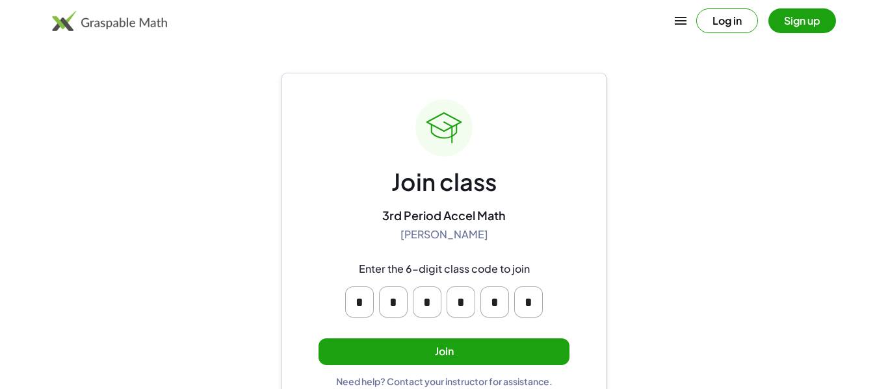
click at [515, 350] on button "Join" at bounding box center [443, 352] width 251 height 27
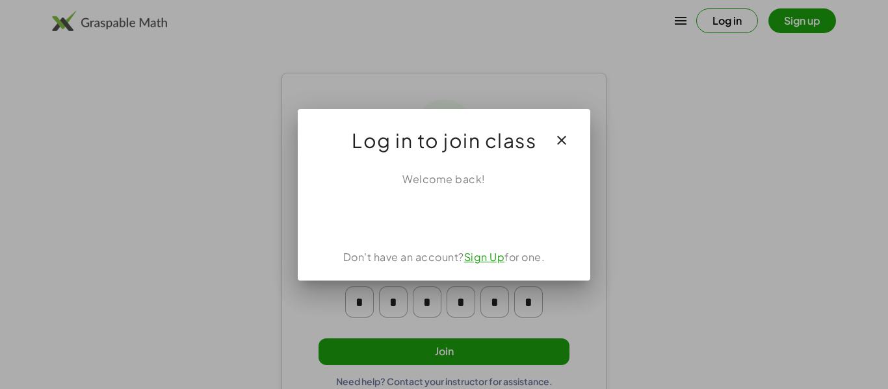
click at [567, 131] on button "button" at bounding box center [561, 140] width 31 height 31
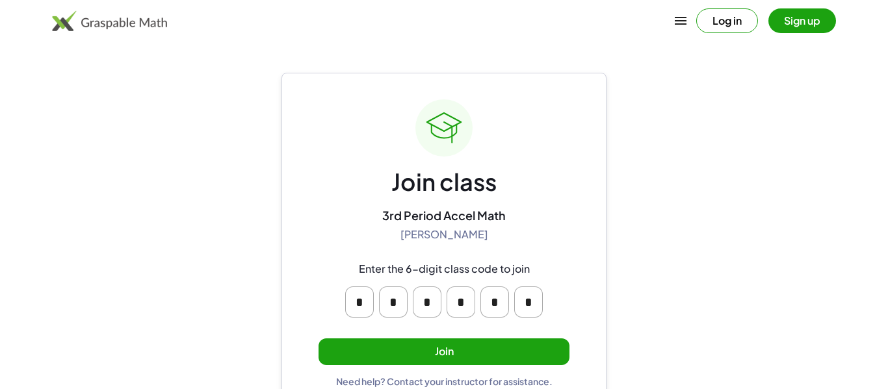
scroll to position [25, 0]
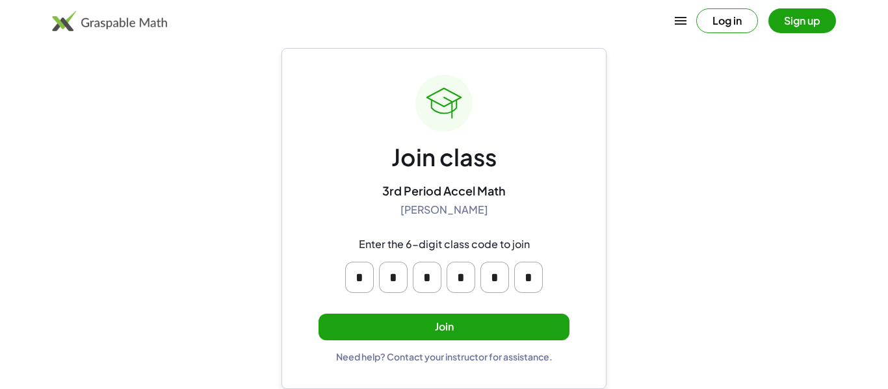
click at [512, 320] on button "Join" at bounding box center [443, 327] width 251 height 27
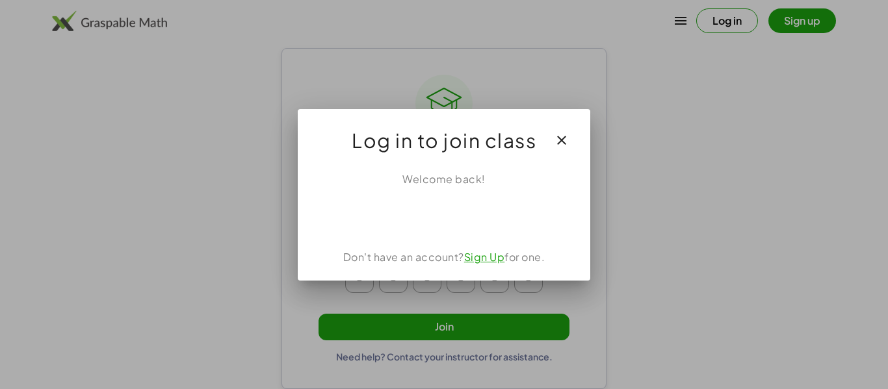
click at [477, 256] on link "Sign Up" at bounding box center [484, 257] width 41 height 14
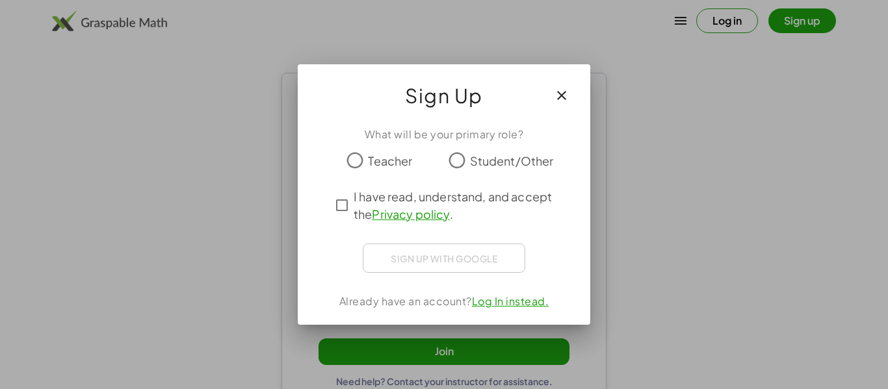
click at [465, 146] on div "What will be your primary role? Teacher Student/Other I have read, understand, …" at bounding box center [444, 220] width 292 height 209
click at [565, 98] on icon "button" at bounding box center [562, 98] width 16 height 16
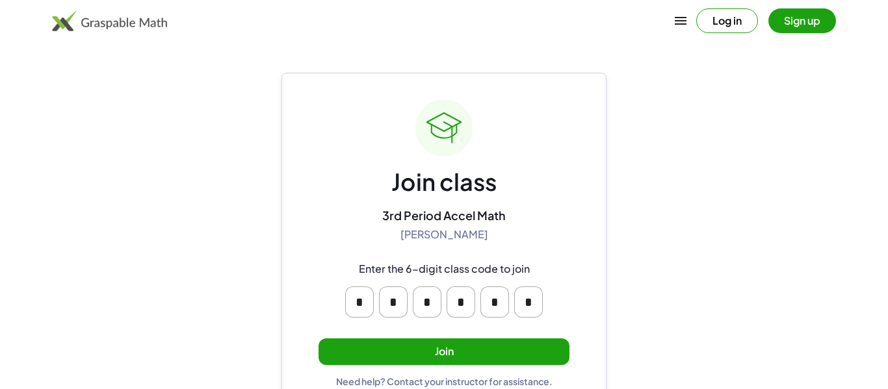
scroll to position [25, 0]
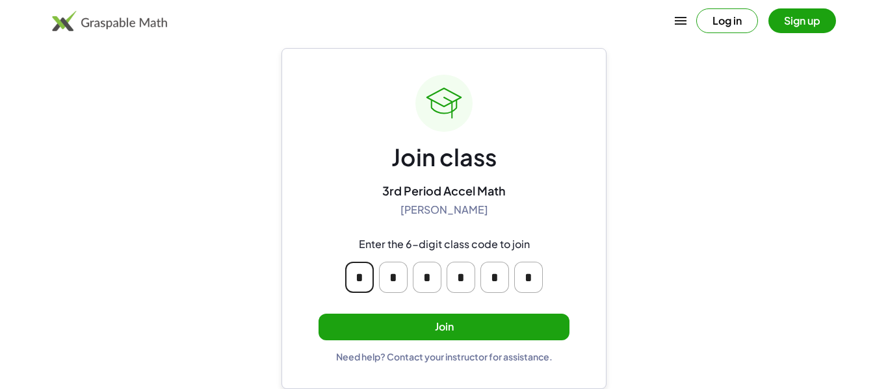
click at [357, 274] on input "*" at bounding box center [359, 277] width 29 height 31
click at [372, 275] on input "*" at bounding box center [359, 277] width 29 height 31
click at [464, 290] on input "*" at bounding box center [460, 277] width 29 height 31
type input "*"
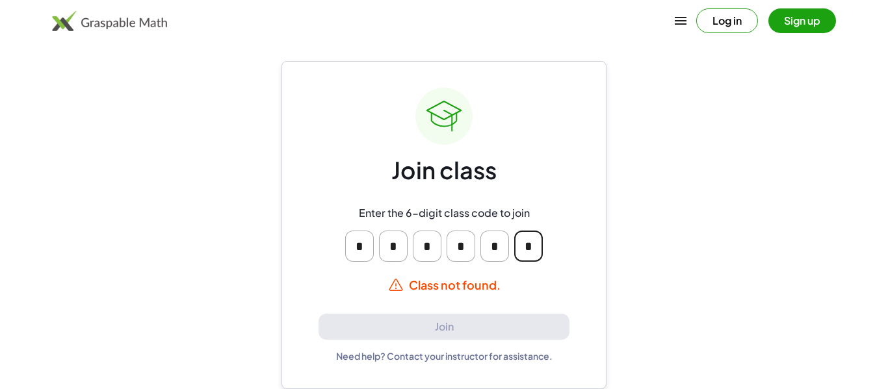
scroll to position [0, 0]
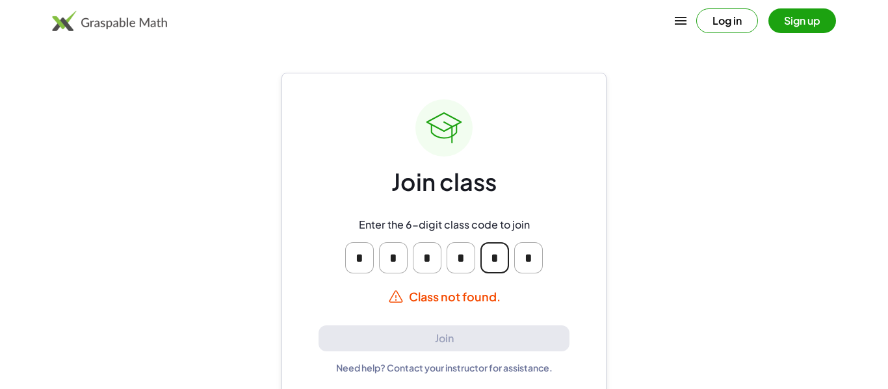
click at [485, 265] on input "*" at bounding box center [494, 257] width 29 height 31
type input "*"
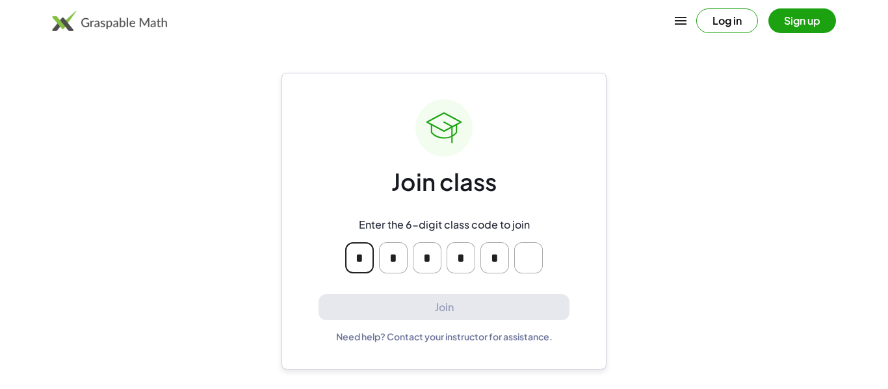
type input "*"
click at [460, 265] on input "*" at bounding box center [460, 257] width 29 height 31
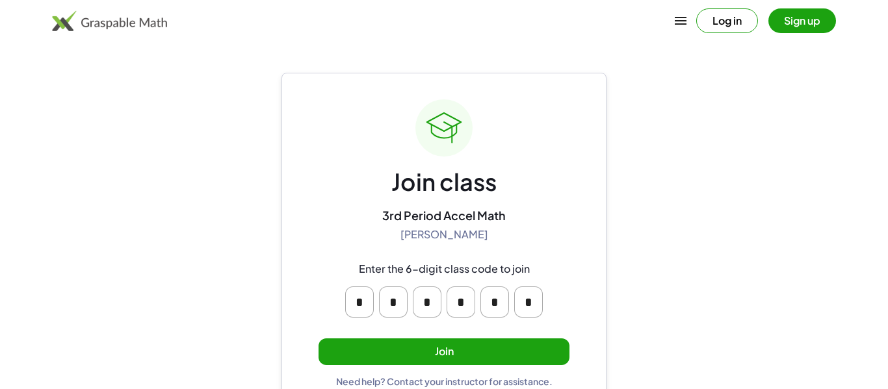
scroll to position [25, 0]
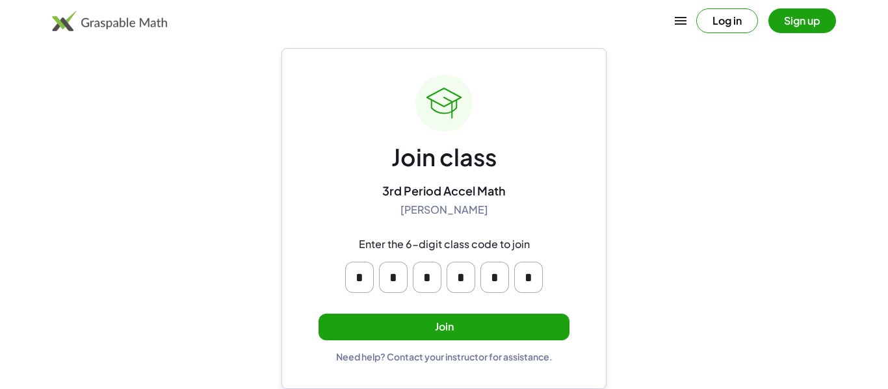
click at [468, 326] on button "Join" at bounding box center [443, 327] width 251 height 27
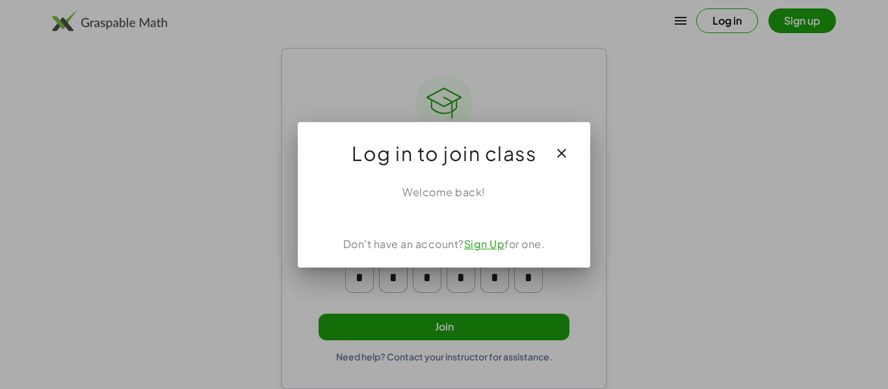
scroll to position [0, 0]
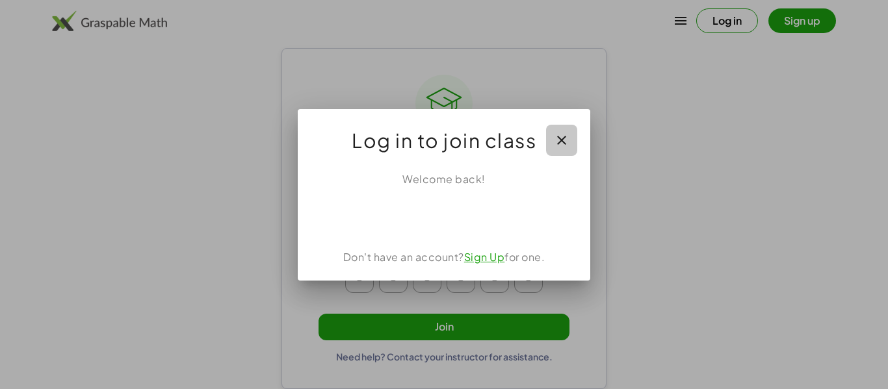
click at [566, 137] on icon "button" at bounding box center [562, 141] width 16 height 16
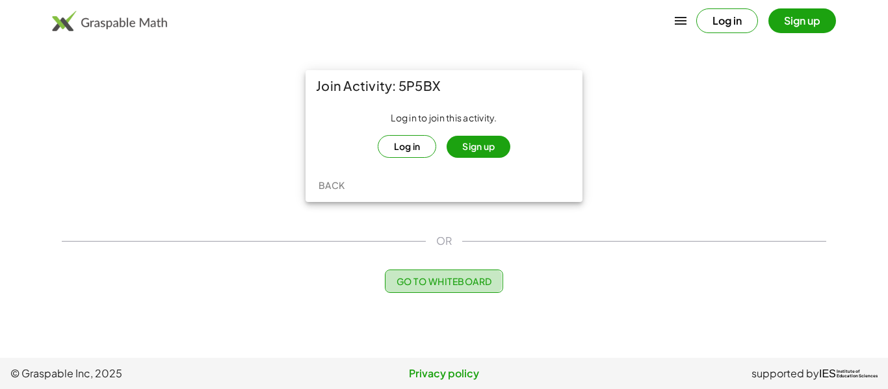
click at [457, 278] on span "Go to Whiteboard" at bounding box center [444, 282] width 96 height 12
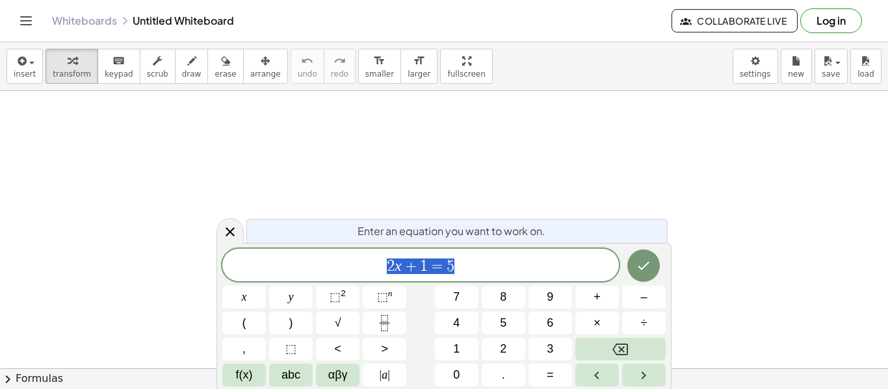
scroll to position [1, 0]
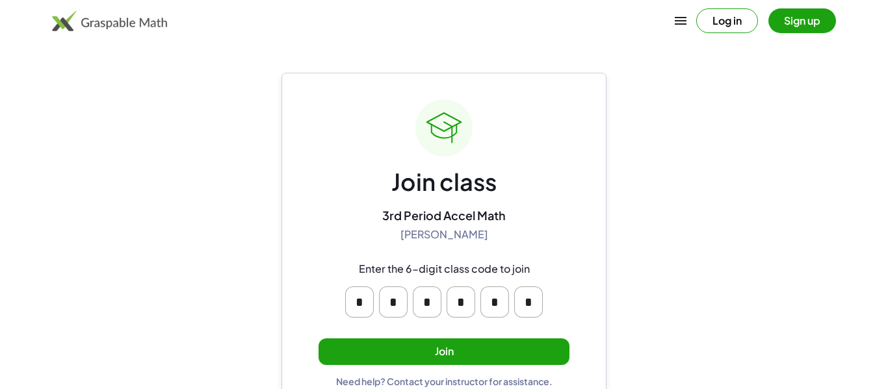
click at [459, 358] on button "Join" at bounding box center [443, 352] width 251 height 27
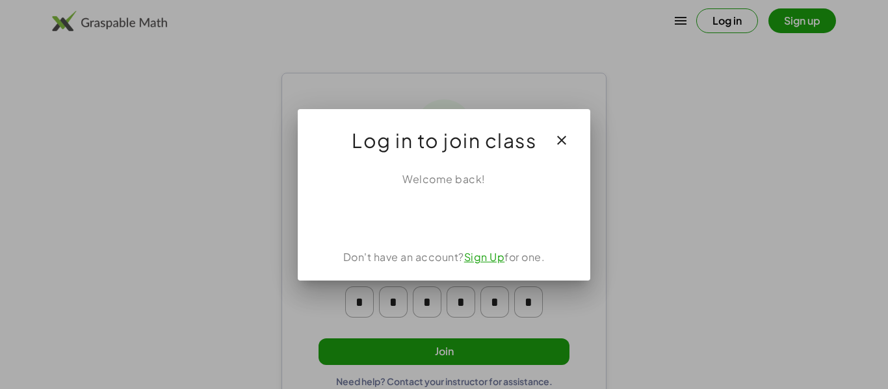
click at [560, 140] on icon "button" at bounding box center [562, 141] width 16 height 16
